Goal: Task Accomplishment & Management: Manage account settings

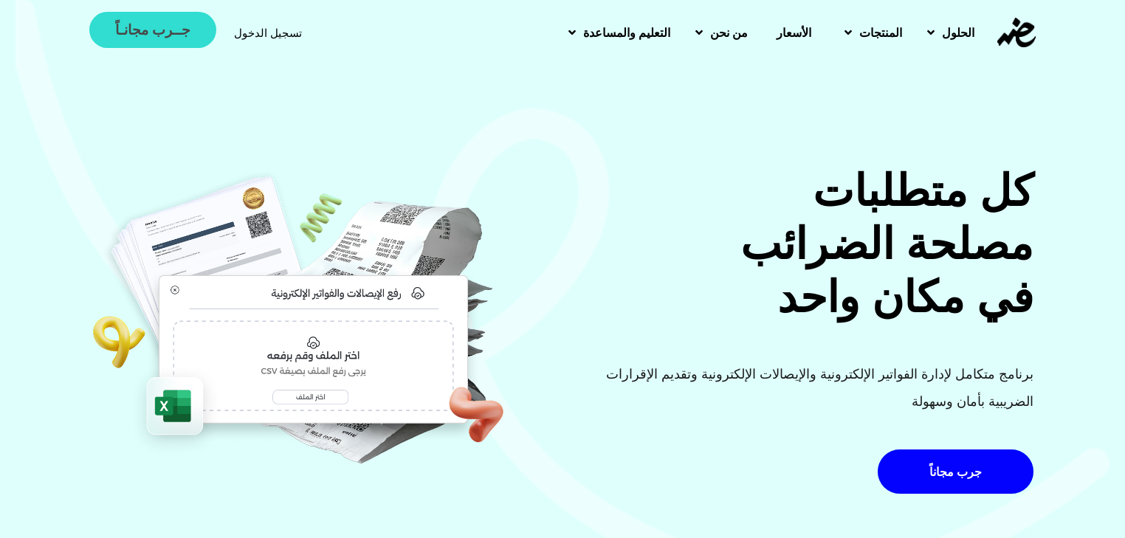
click at [175, 31] on span "جــرب مجانـاً" at bounding box center [152, 30] width 75 height 14
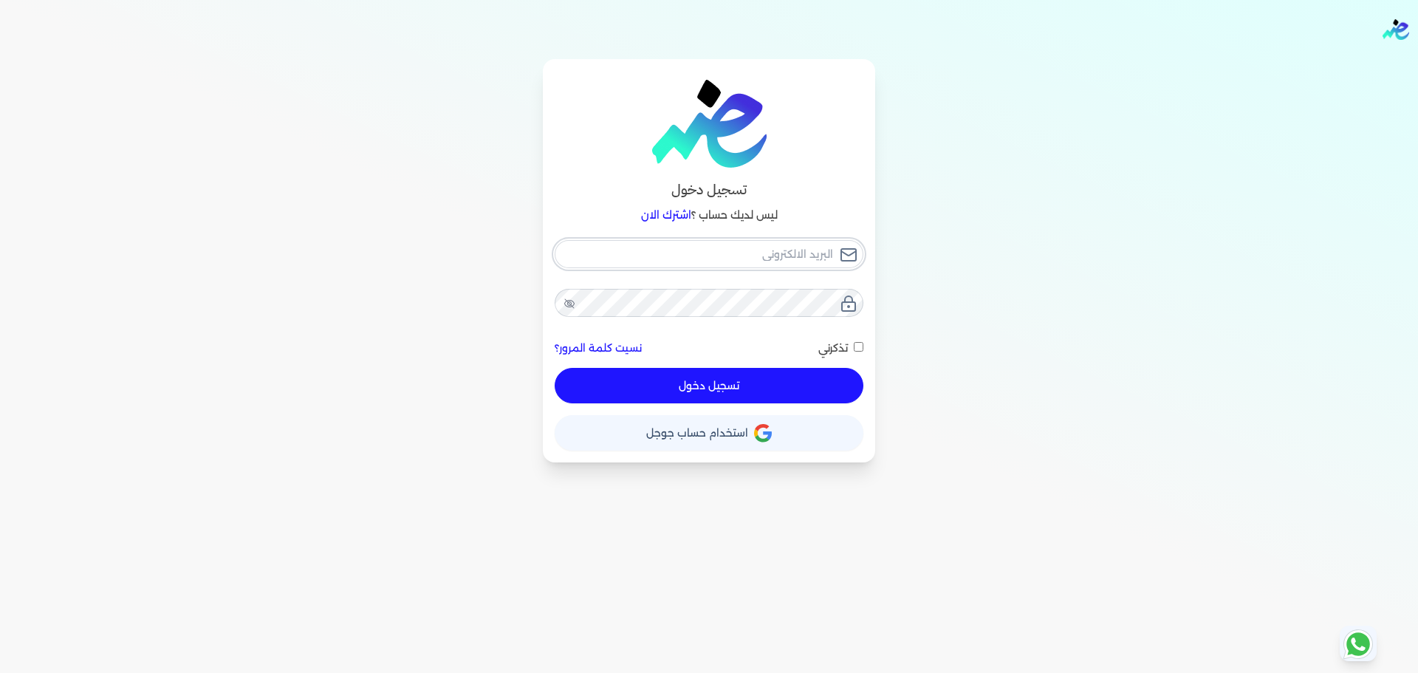
checkbox input "false"
type input "[EMAIL_ADDRESS][DOMAIN_NAME]"
drag, startPoint x: 730, startPoint y: 386, endPoint x: 28, endPoint y: 396, distance: 701.6
click at [730, 386] on button "تسجيل دخول" at bounding box center [709, 385] width 309 height 35
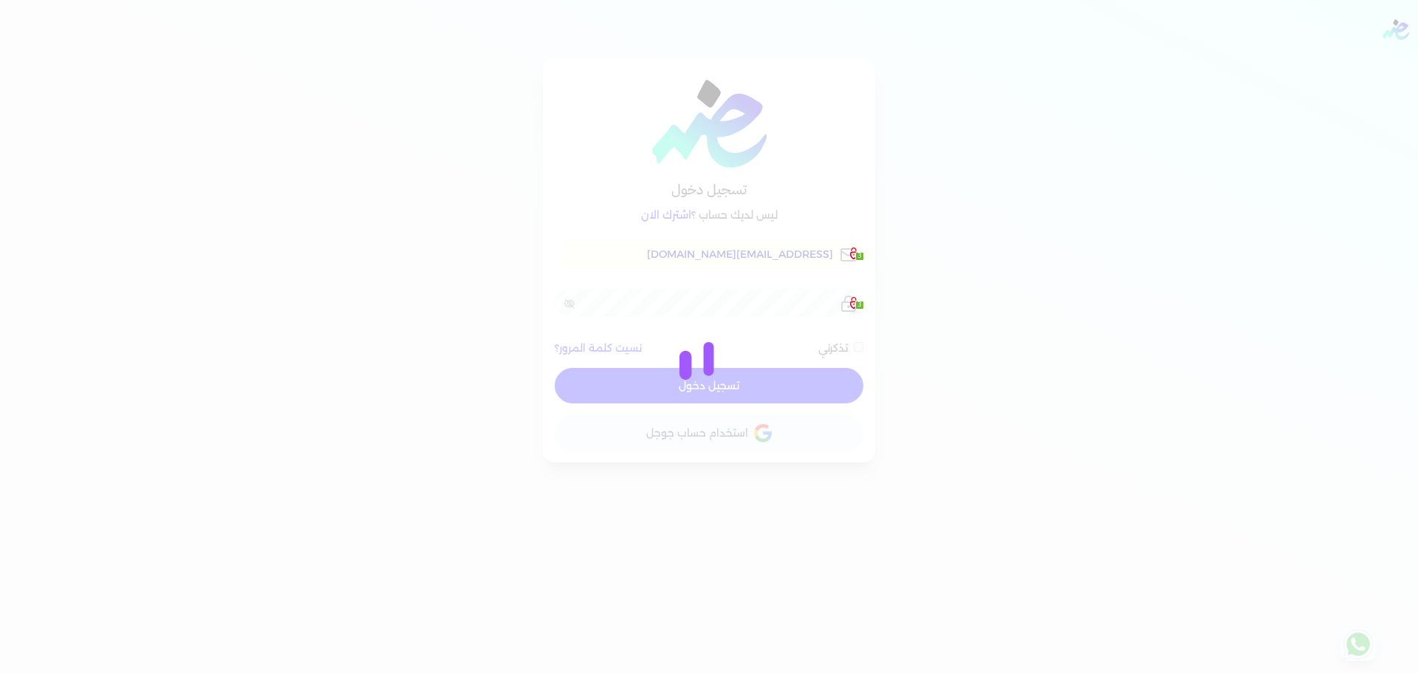
checkbox input "false"
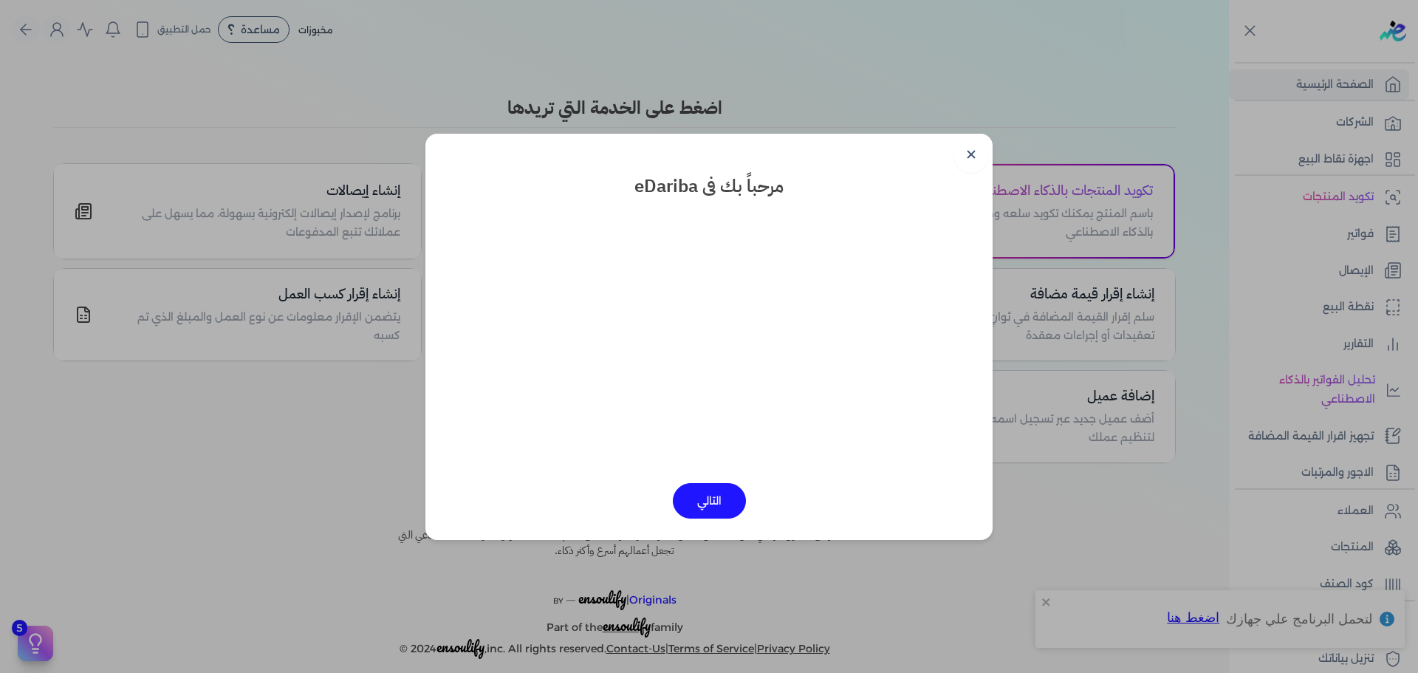
click at [971, 155] on link "✕" at bounding box center [970, 154] width 35 height 35
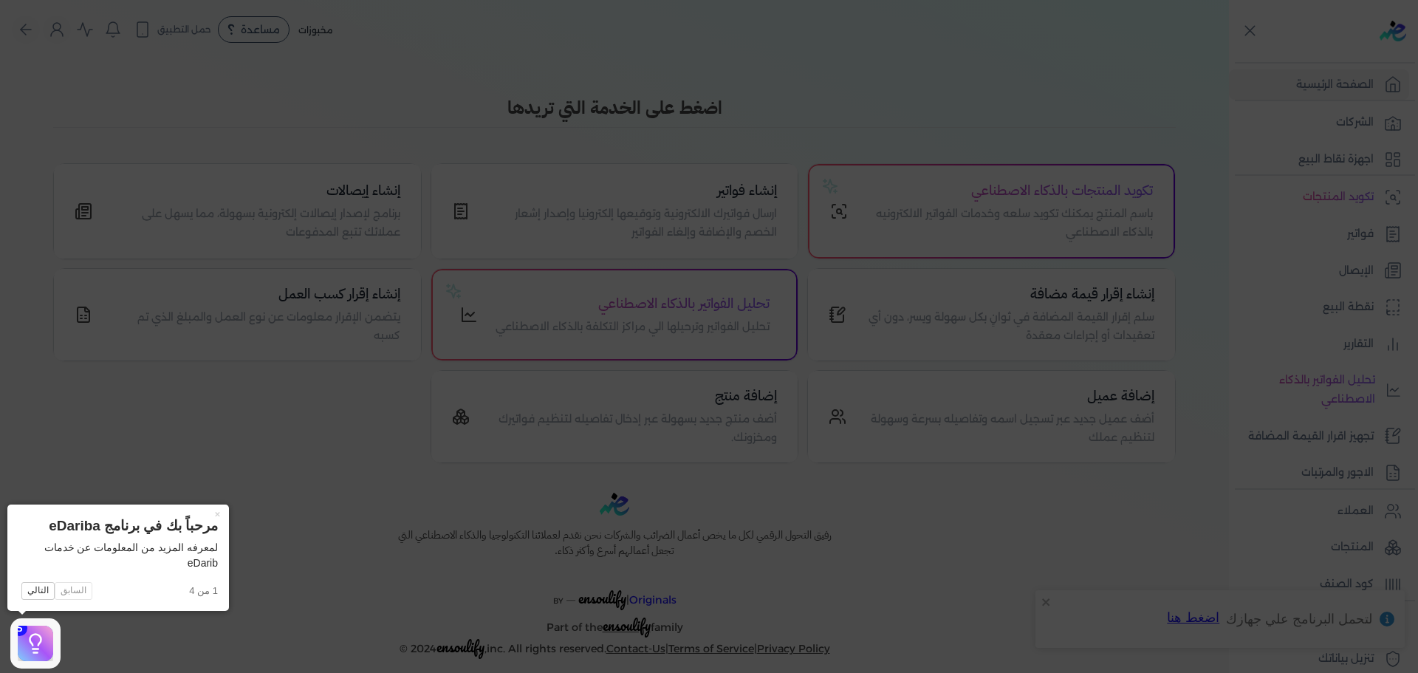
click at [1133, 225] on icon at bounding box center [709, 336] width 1418 height 673
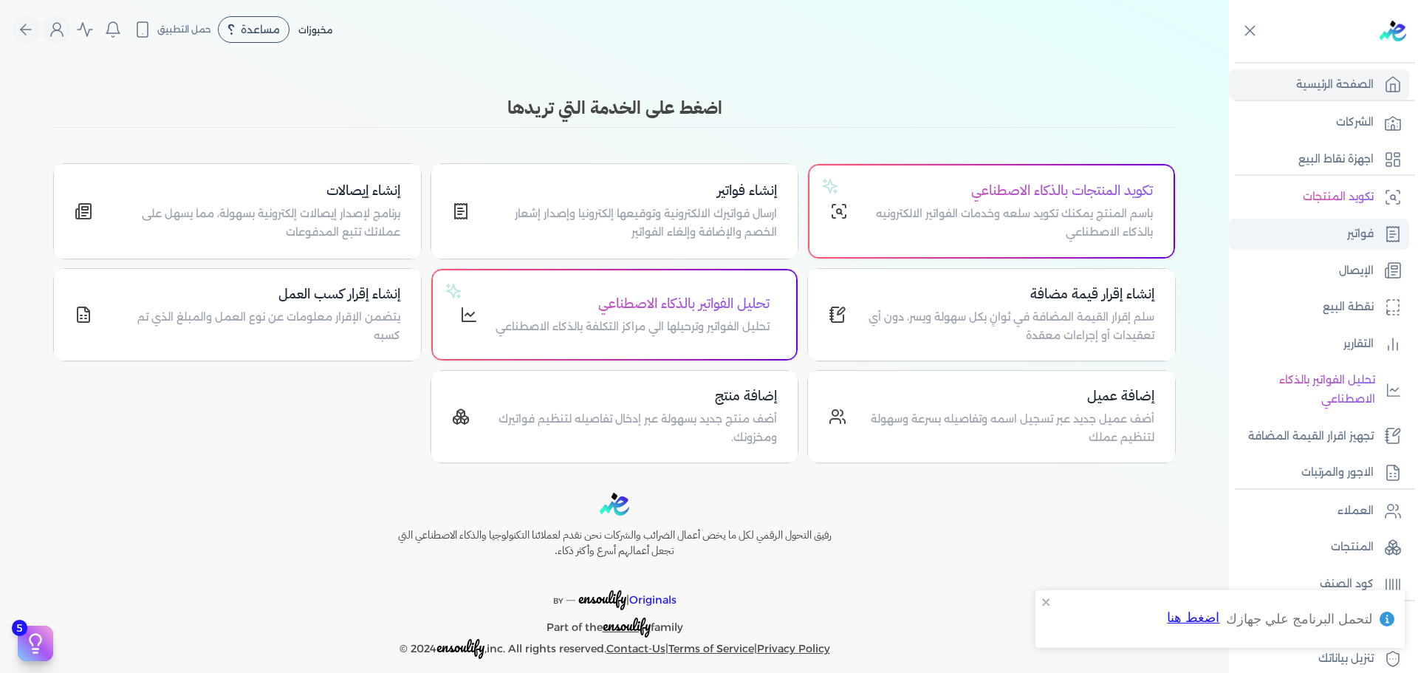
click at [1133, 230] on p "فواتير" at bounding box center [1360, 233] width 27 height 19
click at [1133, 126] on p "الشركات" at bounding box center [1355, 122] width 38 height 19
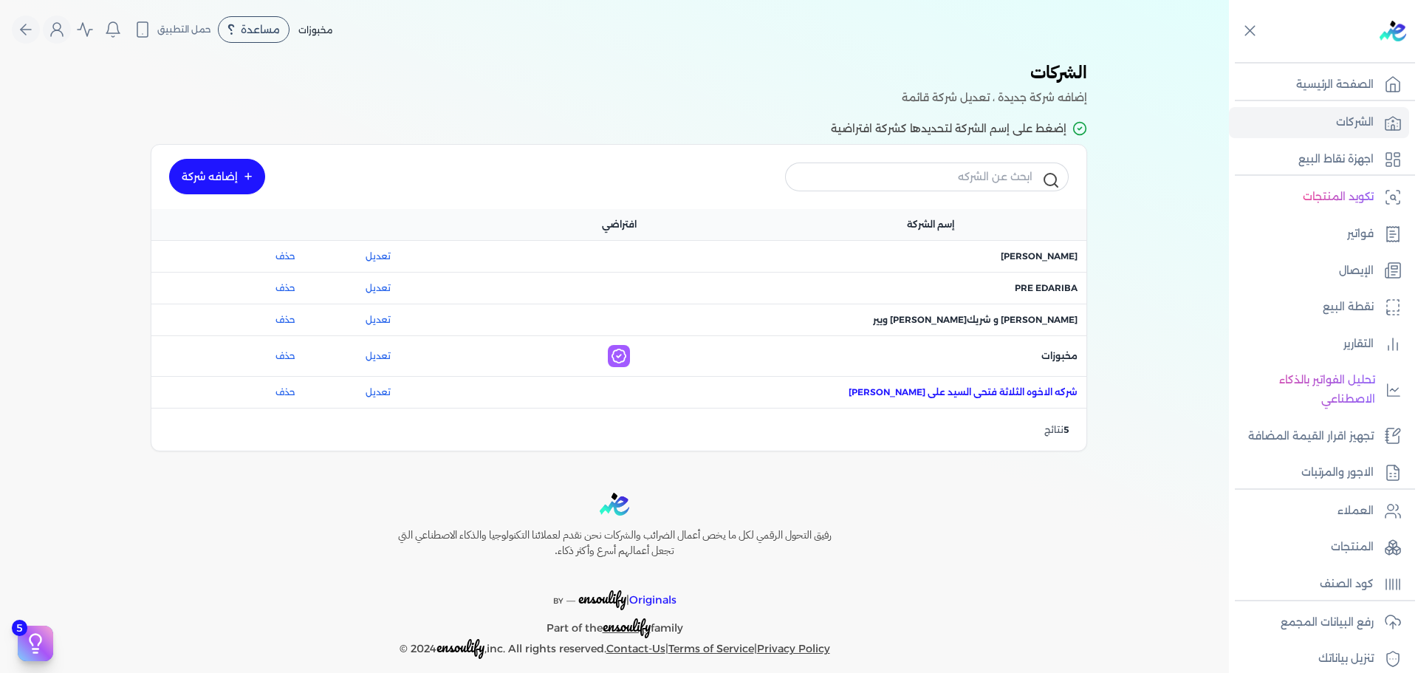
click at [1050, 394] on span "اسم الشركة : شركه الاخوه الثلاثة فتحى السيد على عمران وشركاه" at bounding box center [962, 391] width 229 height 13
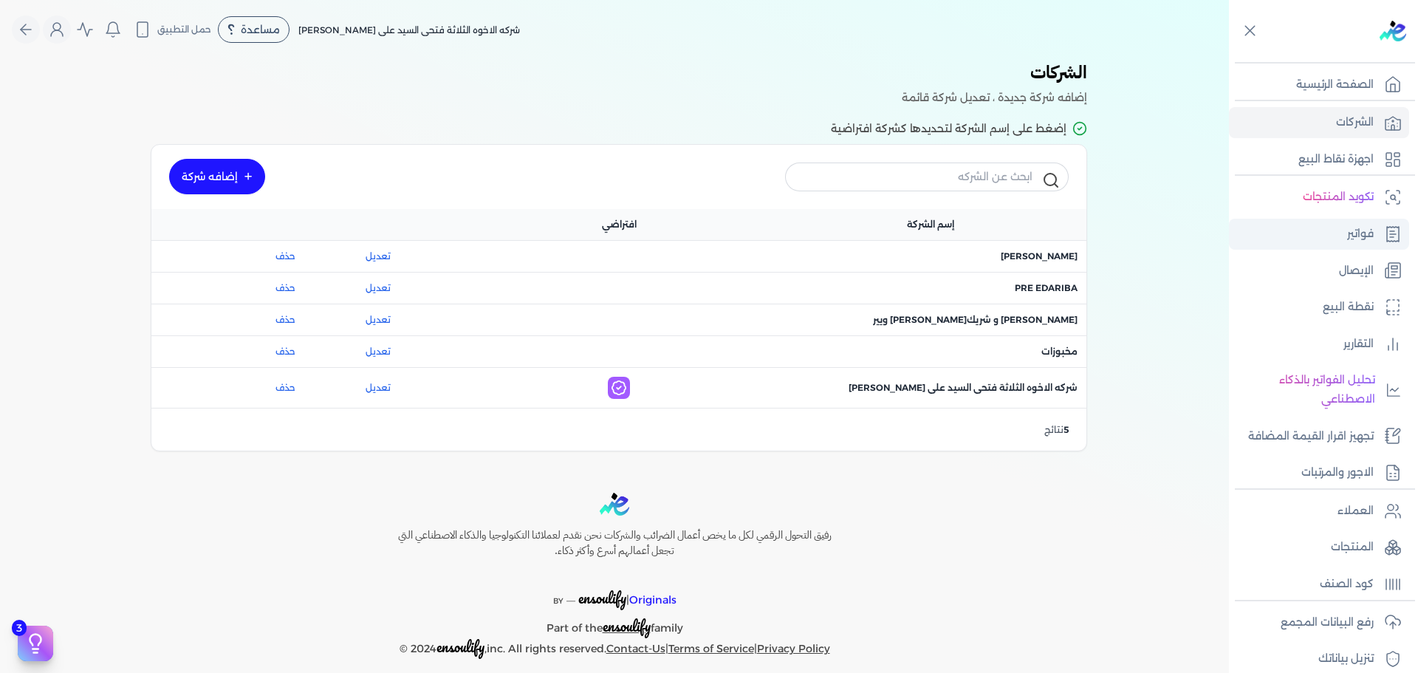
click at [1133, 230] on p "فواتير" at bounding box center [1360, 233] width 27 height 19
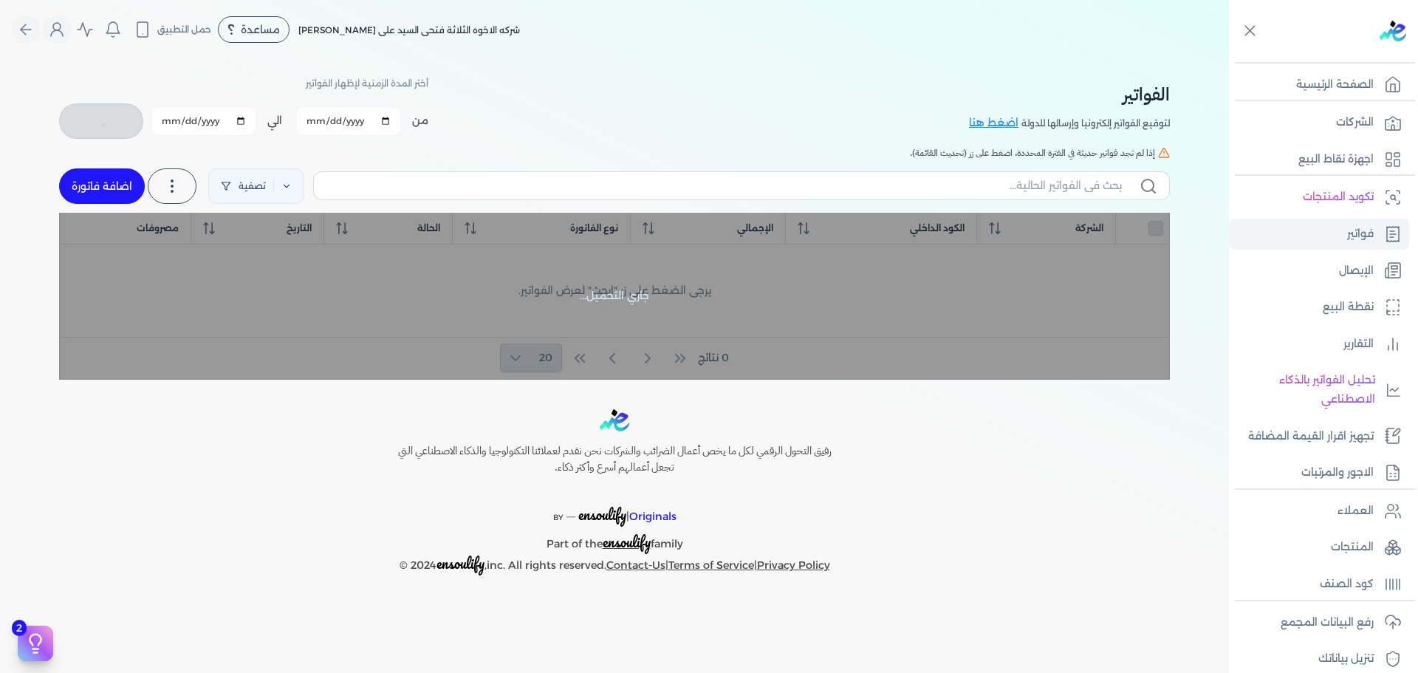
checkbox input "false"
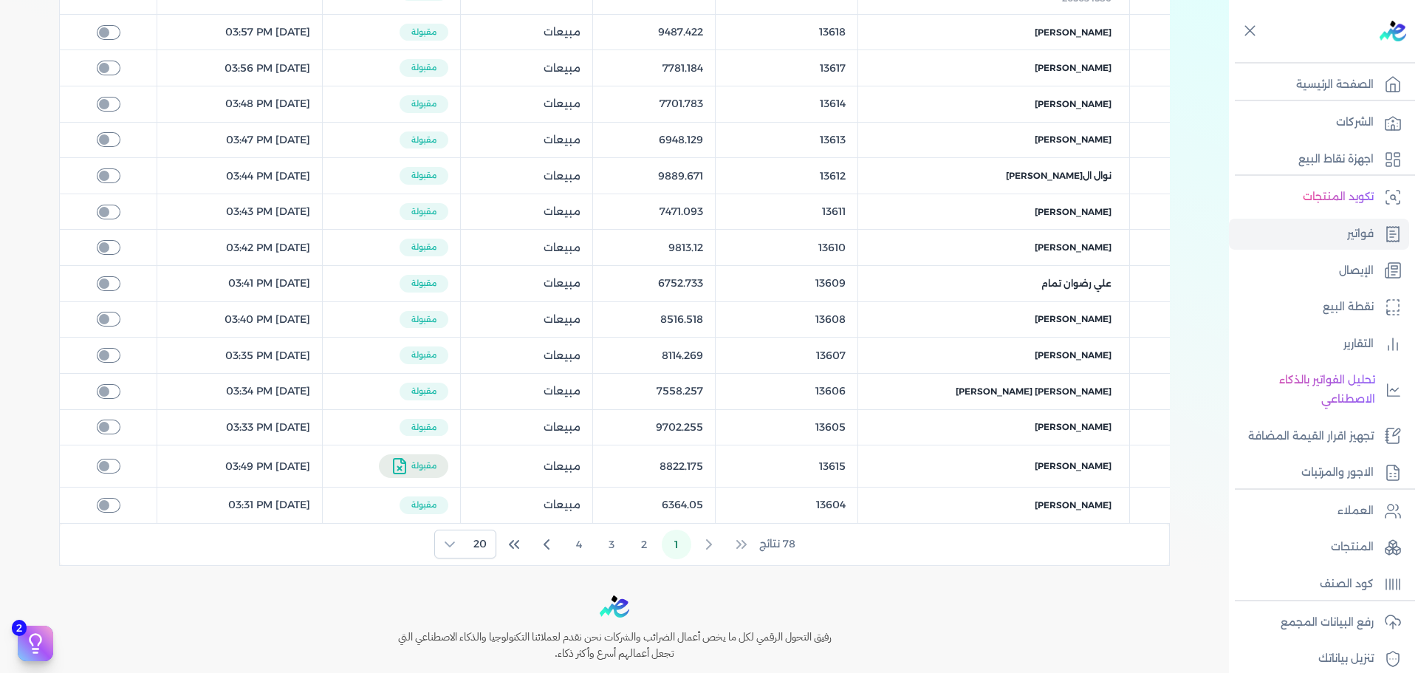
scroll to position [634, 0]
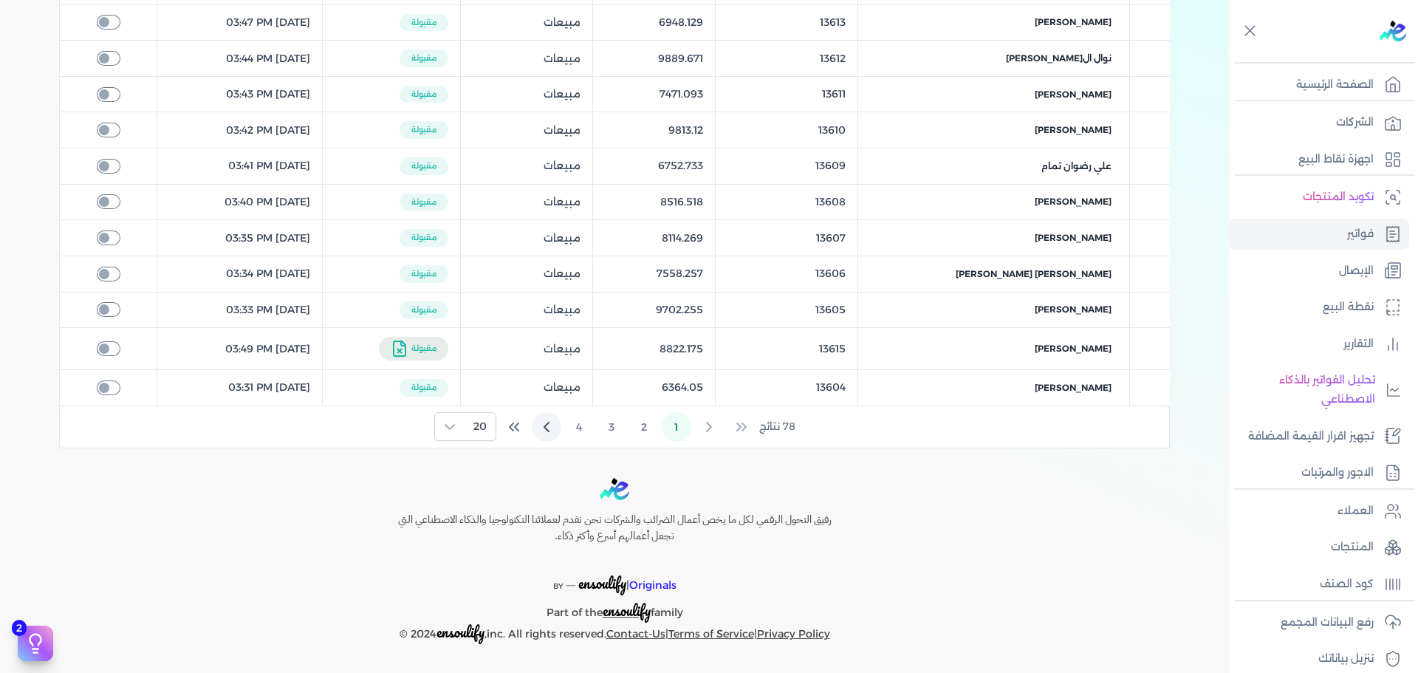
click at [543, 421] on icon "Next Page" at bounding box center [547, 427] width 18 height 18
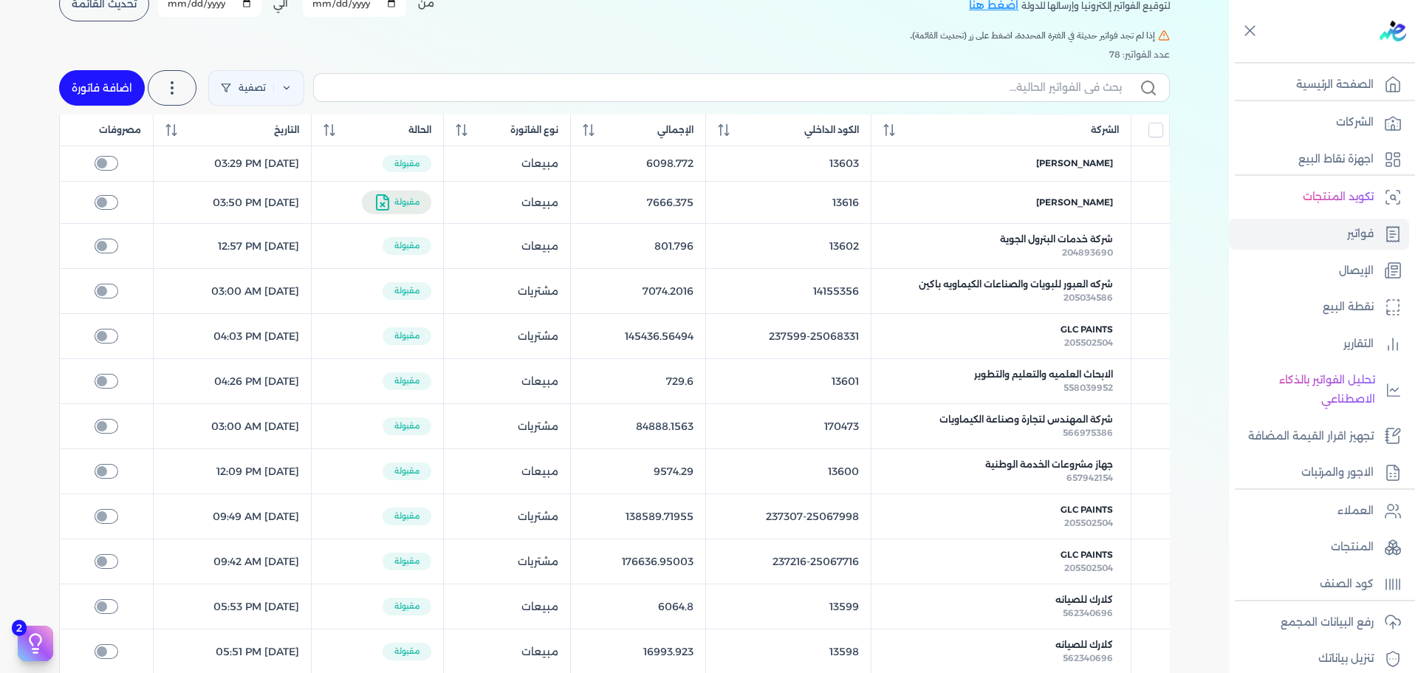
scroll to position [0, 0]
